Goal: Information Seeking & Learning: Learn about a topic

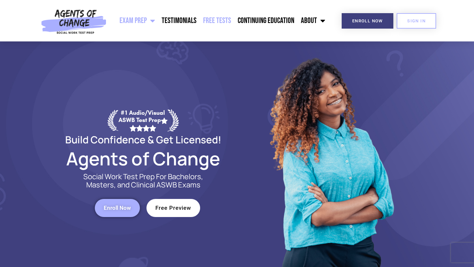
click at [223, 19] on link "Free Tests" at bounding box center [217, 21] width 35 height 16
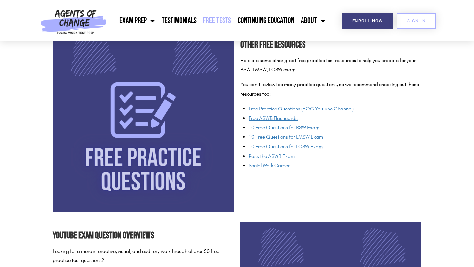
scroll to position [495, 0]
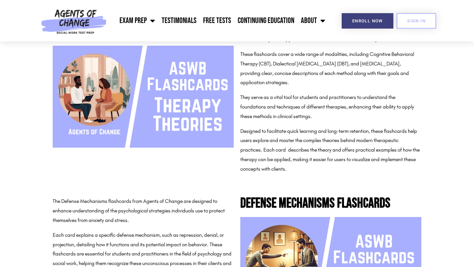
scroll to position [473, 0]
